Goal: Ask a question: Seek information or help from site administrators or community

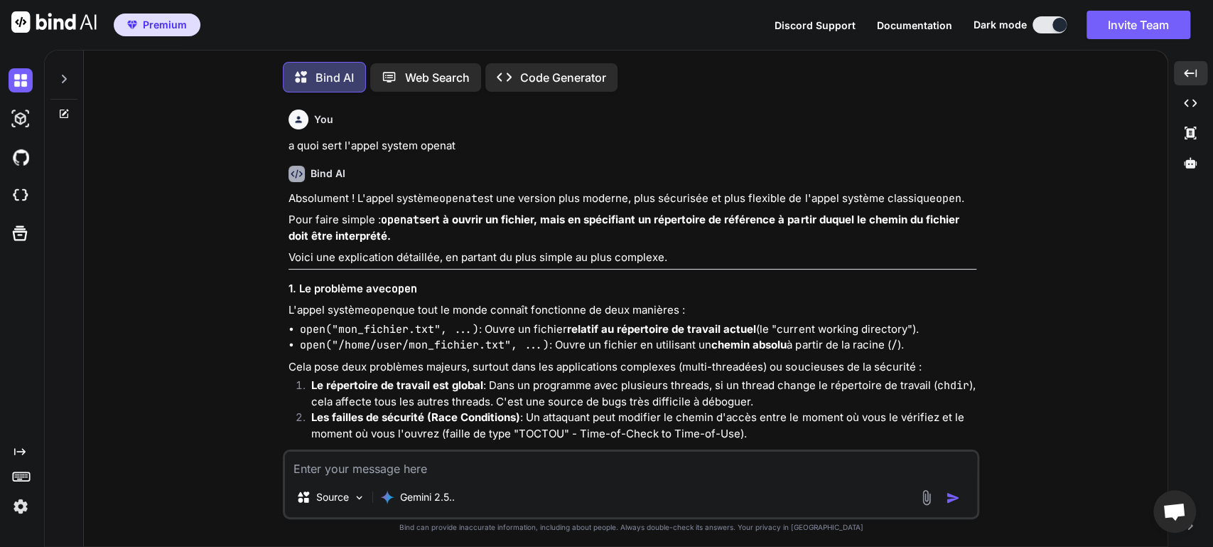
scroll to position [227, 0]
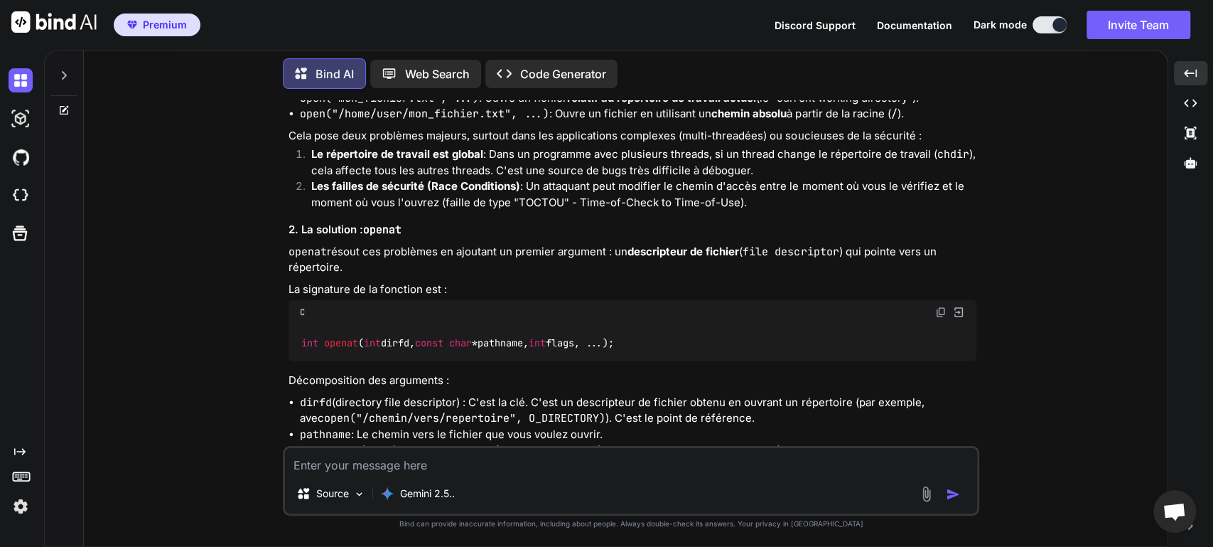
click at [433, 462] on textarea at bounding box center [631, 461] width 692 height 26
type textarea "d"
type textarea "peux tu me rappeler a qui appartient la class init_t ?"
click at [954, 494] on img "button" at bounding box center [953, 494] width 14 height 14
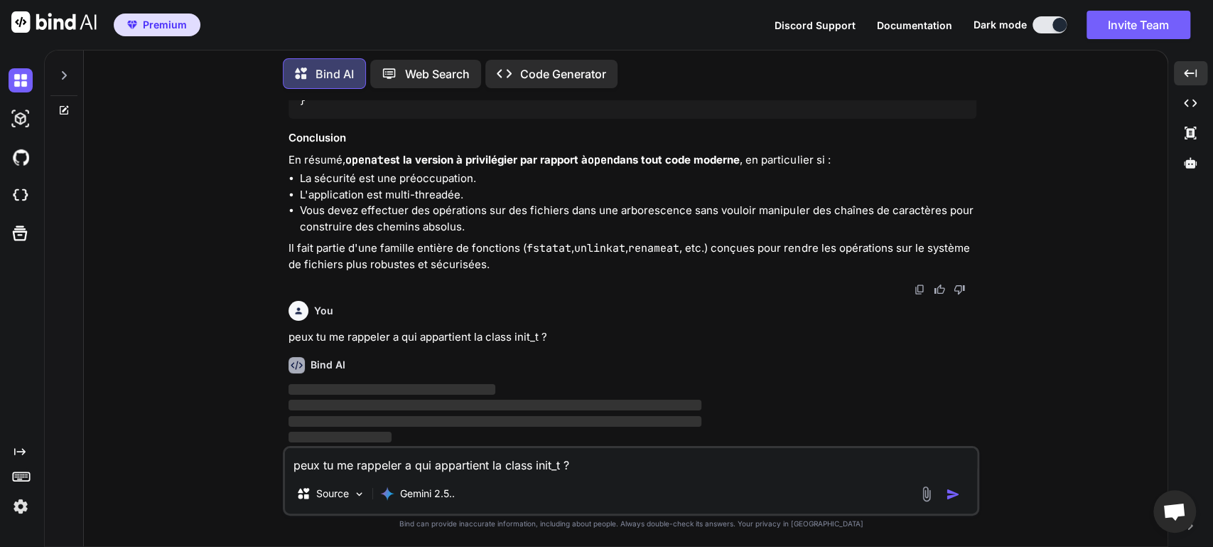
scroll to position [2033, 0]
drag, startPoint x: 659, startPoint y: 169, endPoint x: 717, endPoint y: 168, distance: 58.3
click at [657, 193] on li "L'application est multi-threadée." at bounding box center [638, 195] width 677 height 16
drag, startPoint x: 353, startPoint y: 184, endPoint x: 427, endPoint y: 200, distance: 76.4
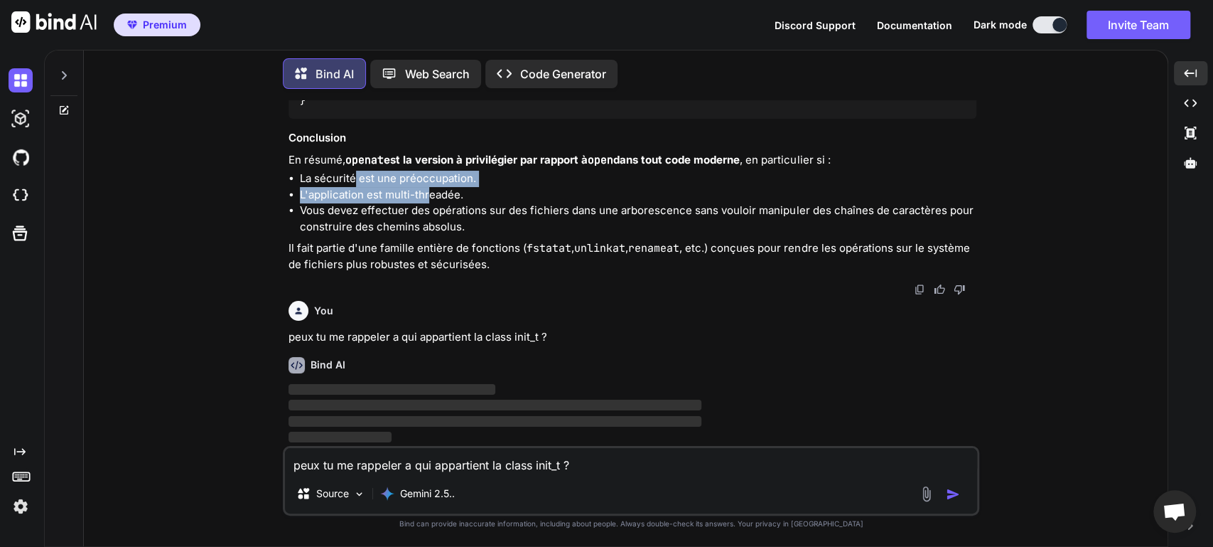
click at [427, 200] on ul "La sécurité est une préoccupation. L'application est multi-threadée. Vous devez…" at bounding box center [633, 203] width 688 height 64
click at [480, 210] on li "Vous devez effectuer des opérations sur des fichiers dans une arborescence sans…" at bounding box center [638, 219] width 677 height 32
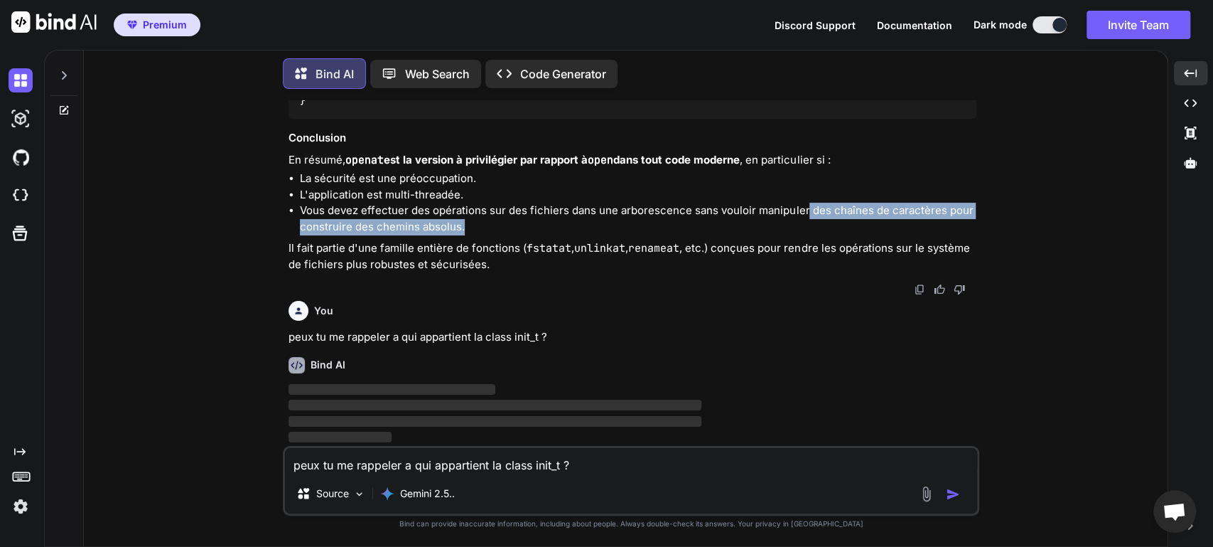
drag, startPoint x: 803, startPoint y: 212, endPoint x: 803, endPoint y: 230, distance: 18.5
click at [803, 230] on li "Vous devez effectuer des opérations sur des fichiers dans une arborescence sans…" at bounding box center [638, 219] width 677 height 32
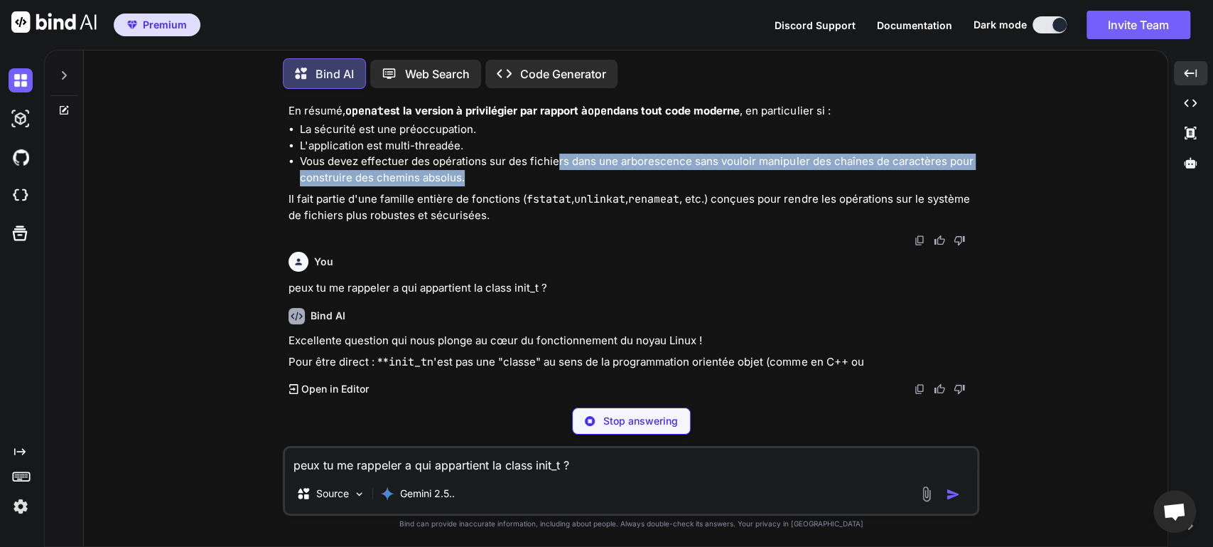
drag, startPoint x: 557, startPoint y: 210, endPoint x: 542, endPoint y: 226, distance: 22.1
click at [542, 185] on li "Vous devez effectuer des opérations sur des fichiers dans une arborescence sans…" at bounding box center [638, 170] width 677 height 32
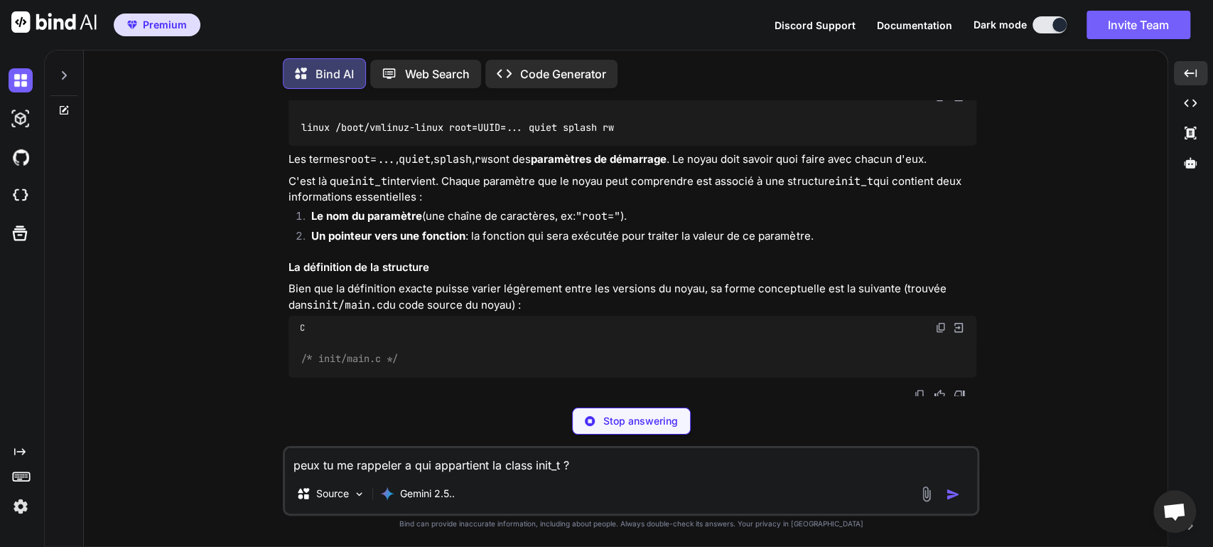
scroll to position [2185, 0]
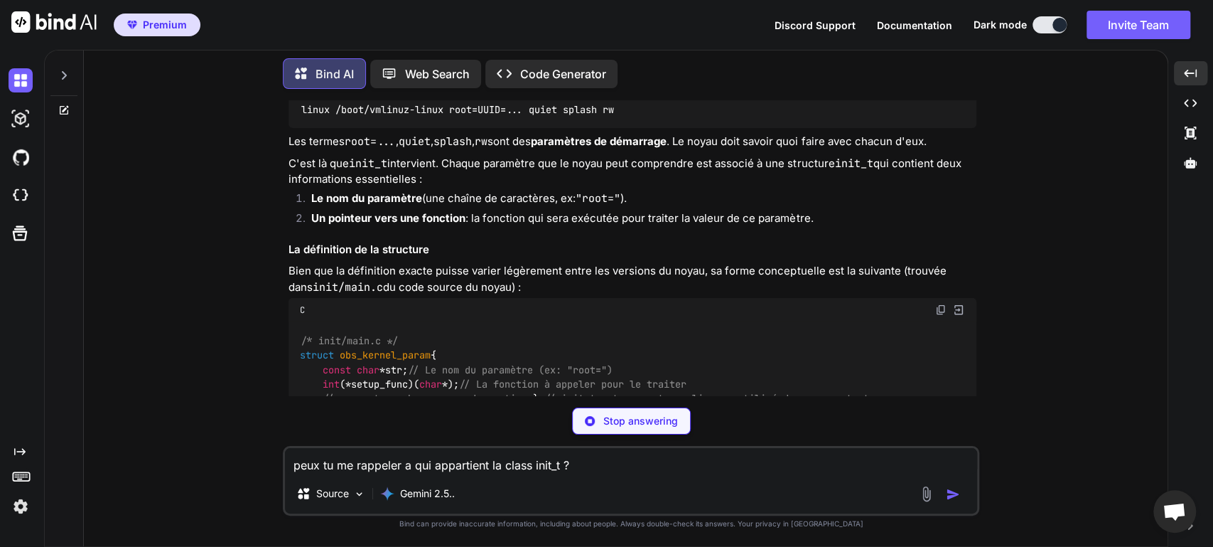
drag, startPoint x: 577, startPoint y: 264, endPoint x: 638, endPoint y: 276, distance: 62.2
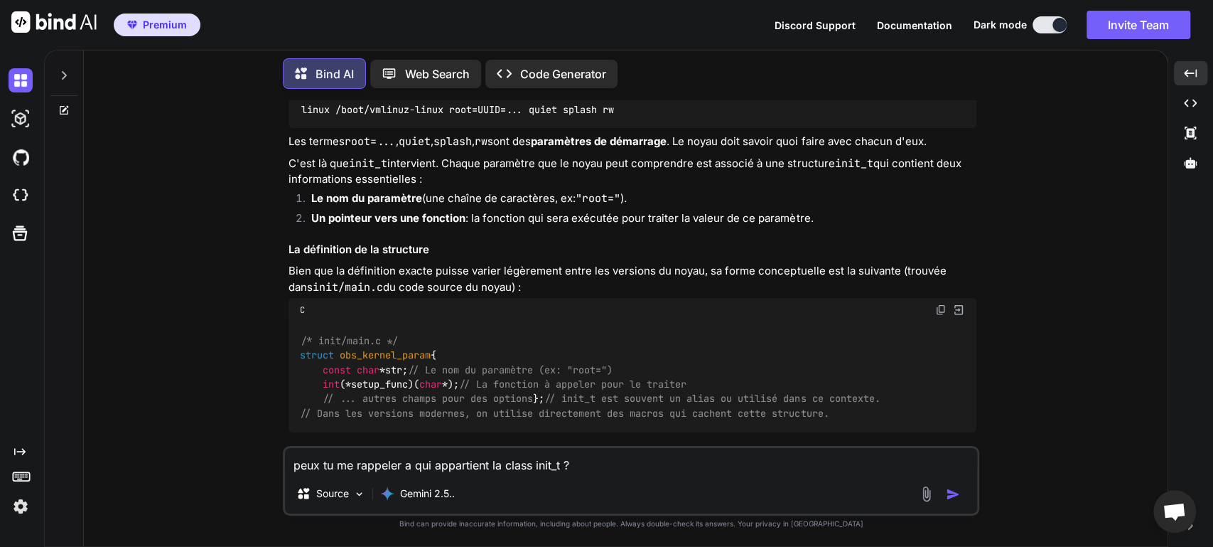
drag, startPoint x: 314, startPoint y: 257, endPoint x: 365, endPoint y: 269, distance: 52.4
drag, startPoint x: 308, startPoint y: 328, endPoint x: 367, endPoint y: 345, distance: 60.7
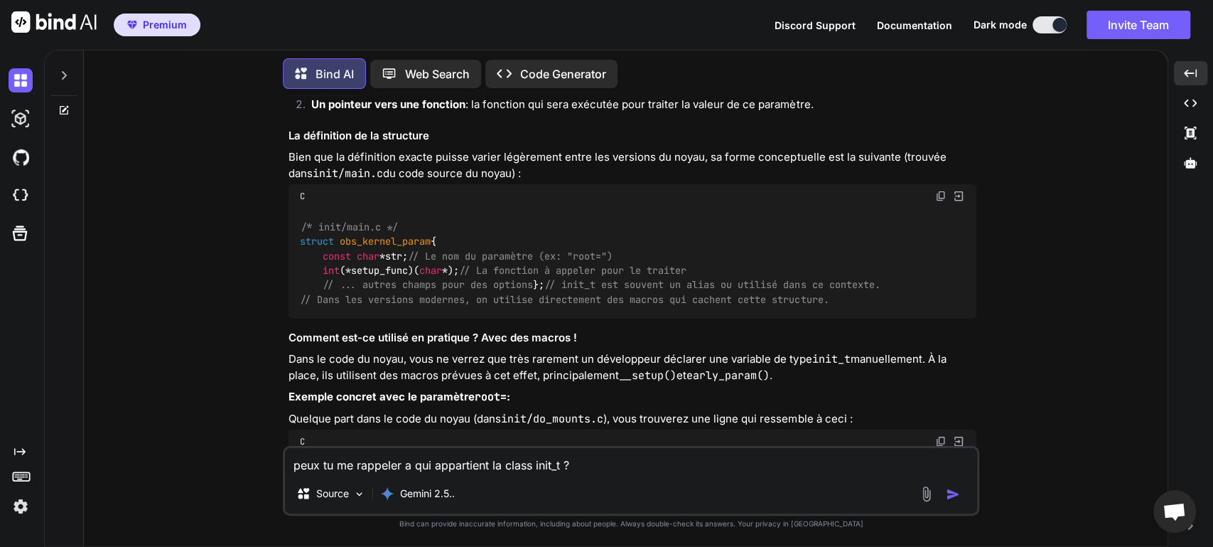
scroll to position [2337, 0]
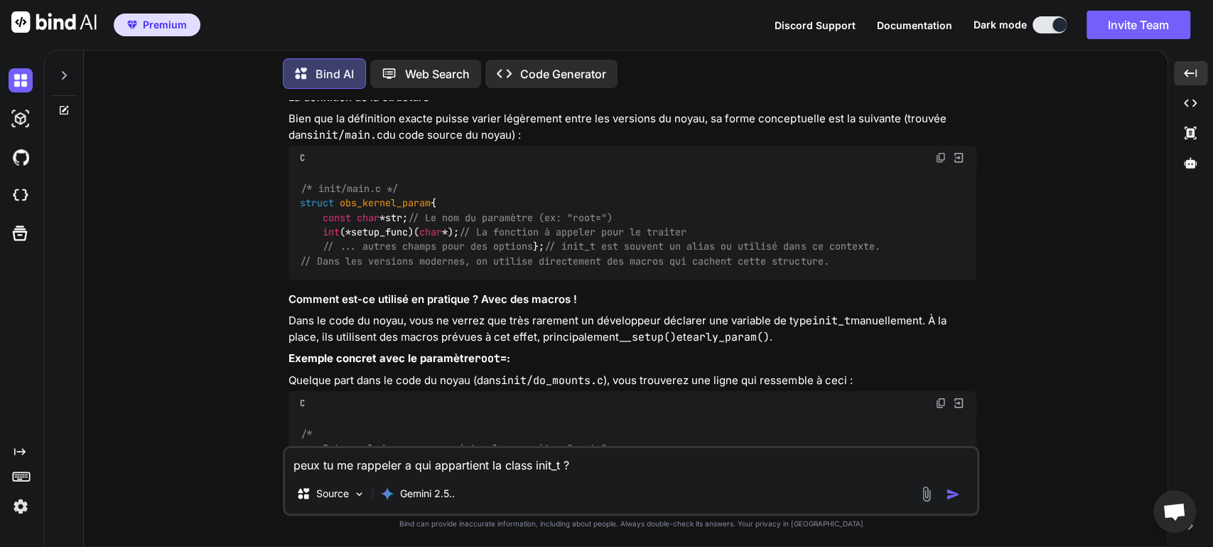
drag, startPoint x: 488, startPoint y: 190, endPoint x: 512, endPoint y: 203, distance: 26.7
drag, startPoint x: 721, startPoint y: 208, endPoint x: 746, endPoint y: 227, distance: 31.4
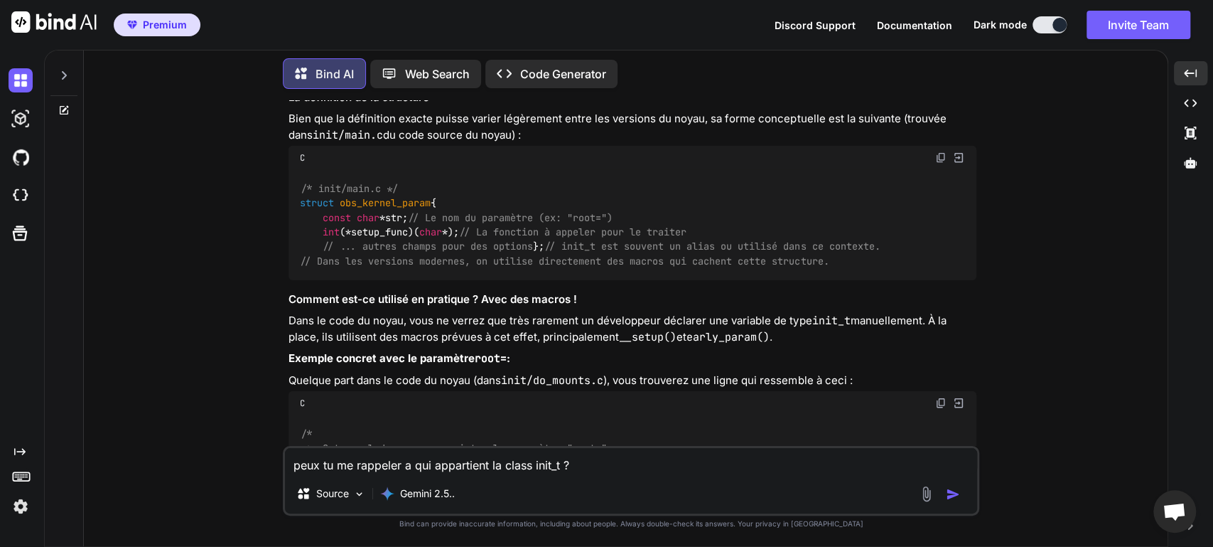
click at [746, 227] on div "Excellente question qui nous plonge au cœur du fonctionnement du noyau Linux ! …" at bounding box center [633, 434] width 688 height 1376
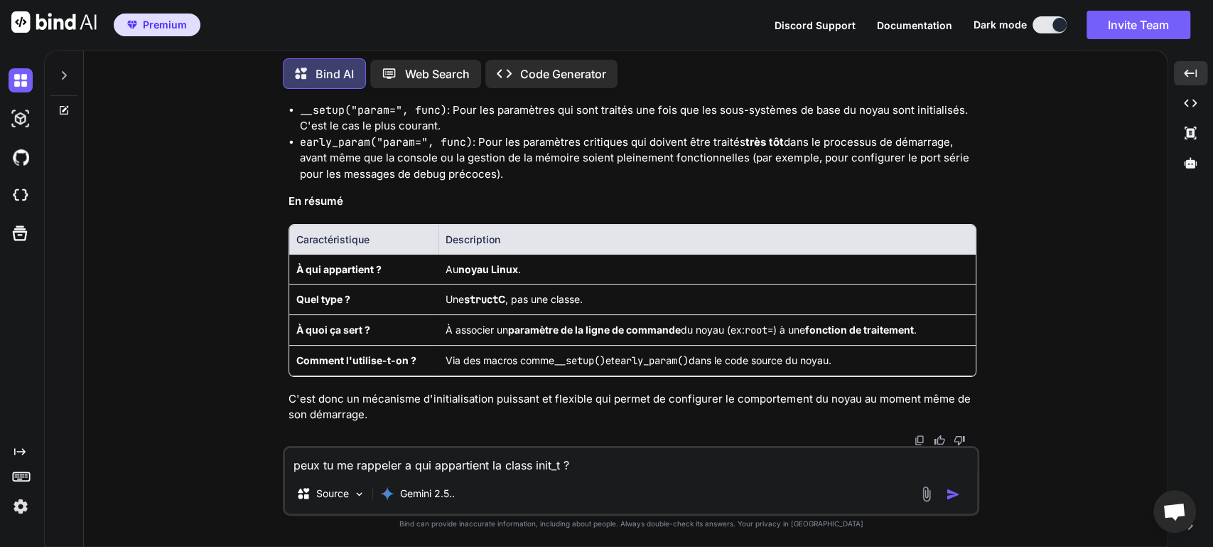
scroll to position [3384, 0]
click at [493, 453] on textarea "peux tu me rappeler a qui appartient la class init_t ?" at bounding box center [631, 461] width 692 height 26
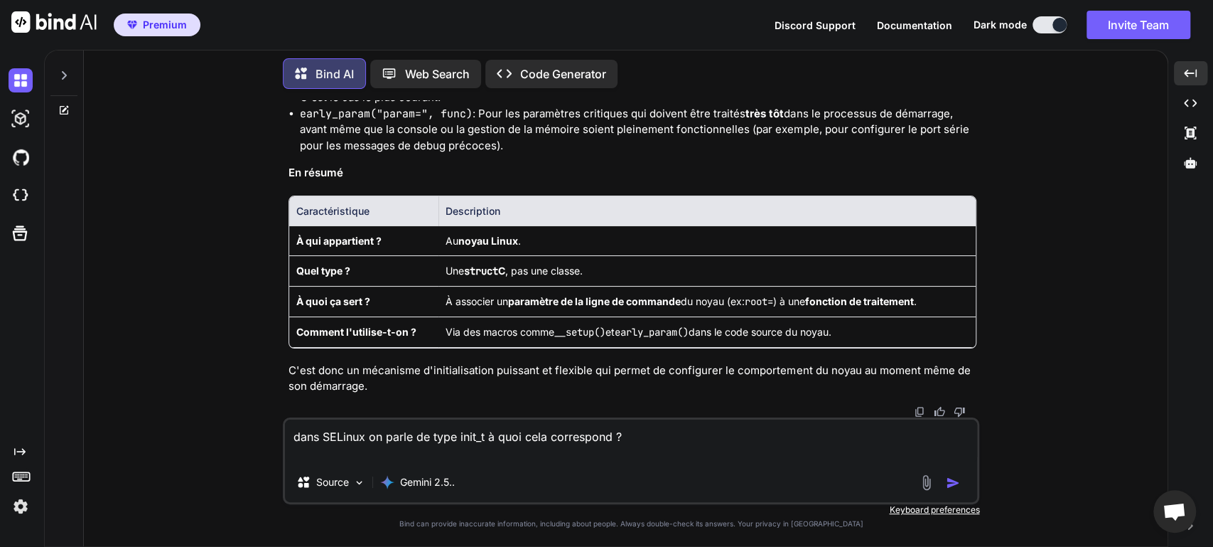
type textarea "dans SELinux on parle de type init_t à quoi cela correspond ?"
click at [955, 483] on img "button" at bounding box center [953, 482] width 14 height 14
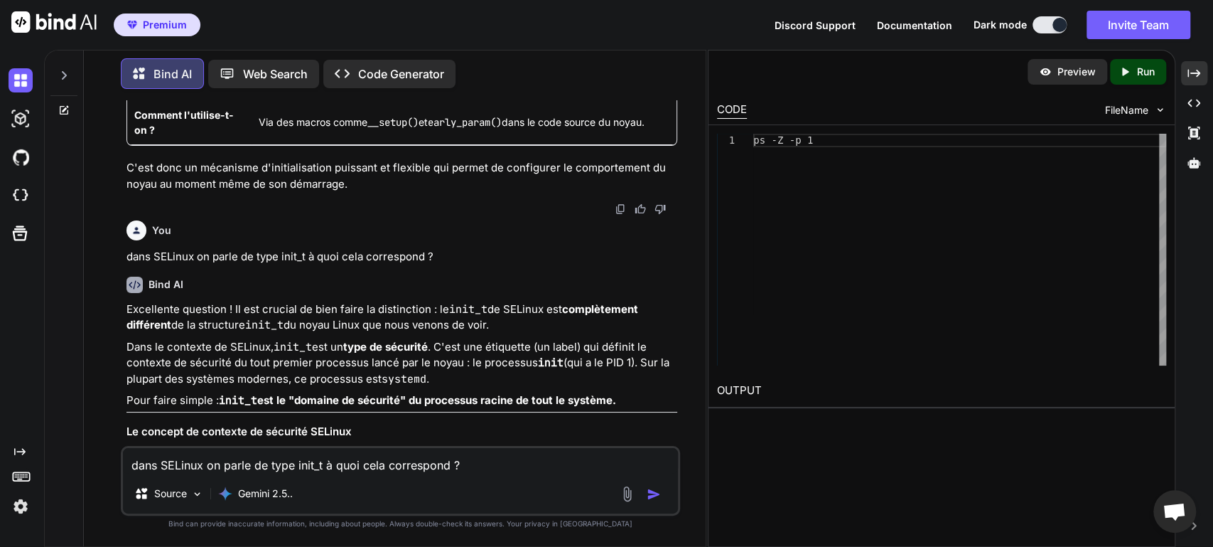
scroll to position [3893, 0]
